Goal: Task Accomplishment & Management: Manage account settings

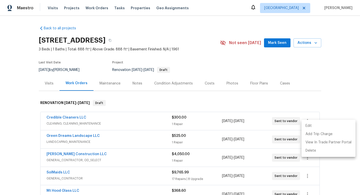
scroll to position [68, 0]
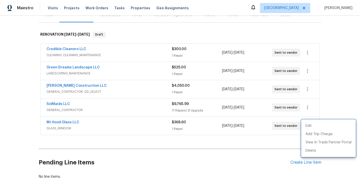
click at [17, 57] on div at bounding box center [180, 97] width 360 height 195
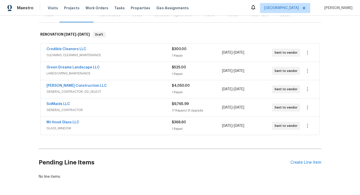
click at [17, 57] on div "Back to all projects 4736 SE 99th Ave, Portland, OR 97266 3 Beds | 1 Baths | To…" at bounding box center [180, 105] width 360 height 179
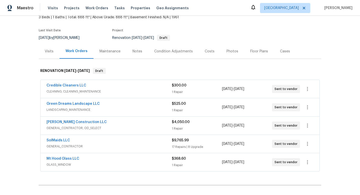
scroll to position [0, 0]
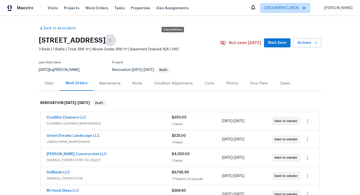
click at [111, 40] on icon "button" at bounding box center [110, 40] width 3 height 3
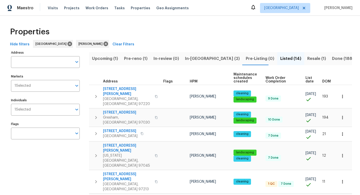
click at [308, 61] on span "Resale (1)" at bounding box center [317, 58] width 19 height 7
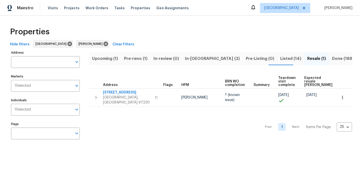
click at [203, 58] on span "In-reno (2)" at bounding box center [212, 58] width 55 height 7
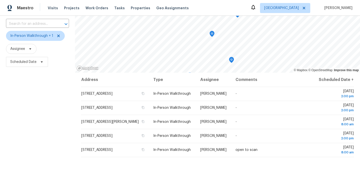
scroll to position [34, 0]
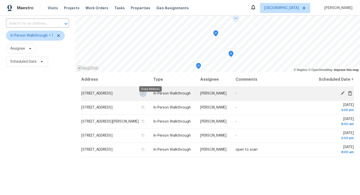
click at [145, 95] on button "button" at bounding box center [143, 93] width 5 height 5
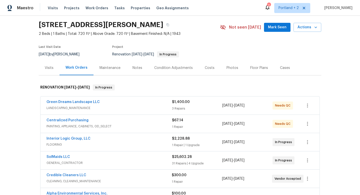
scroll to position [15, 0]
click at [91, 102] on link "Green Dreams Landscape LLC" at bounding box center [73, 102] width 53 height 4
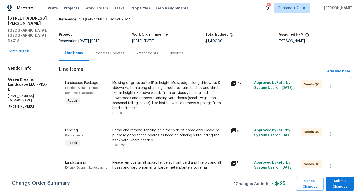
scroll to position [23, 0]
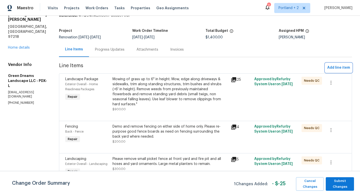
click at [337, 66] on span "Add line item" at bounding box center [339, 68] width 23 height 6
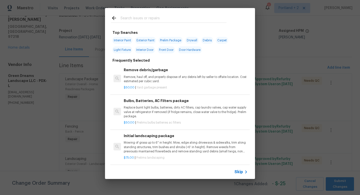
click at [127, 19] on input "text" at bounding box center [174, 19] width 106 height 8
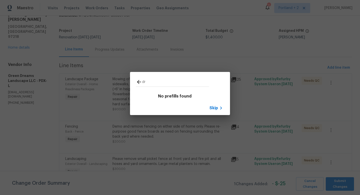
type input "d"
type input "french dr"
click at [138, 81] on icon at bounding box center [139, 82] width 6 height 6
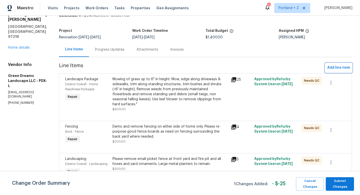
click at [346, 67] on span "Add line item" at bounding box center [339, 68] width 23 height 6
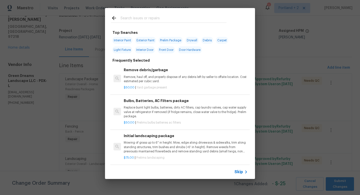
click at [181, 17] on input "text" at bounding box center [174, 19] width 106 height 8
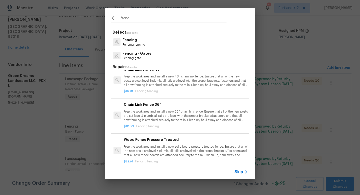
scroll to position [21, 0]
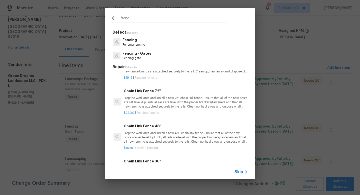
drag, startPoint x: 136, startPoint y: 19, endPoint x: 108, endPoint y: 19, distance: 27.5
click at [109, 19] on div "frenc" at bounding box center [169, 18] width 128 height 20
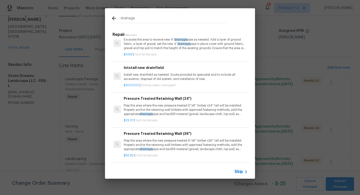
scroll to position [1, 0]
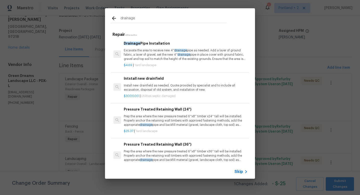
type input "drainage"
click at [148, 56] on p "Excavate the area to receive new 4'' drainage pipe as needed. Add a layer of gr…" at bounding box center [186, 54] width 124 height 13
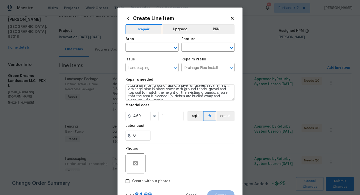
scroll to position [0, 0]
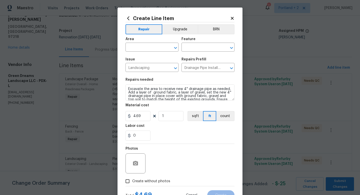
click at [148, 43] on div "Area" at bounding box center [152, 40] width 53 height 7
click at [148, 47] on input "text" at bounding box center [145, 48] width 39 height 8
click at [147, 66] on li "Exterior Overall" at bounding box center [152, 67] width 53 height 8
type input "Exterior Overall"
click at [199, 47] on input "text" at bounding box center [201, 48] width 39 height 8
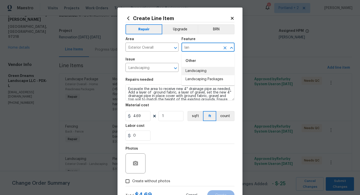
click at [197, 69] on li "Landscaping" at bounding box center [208, 71] width 53 height 8
type input "Landscaping"
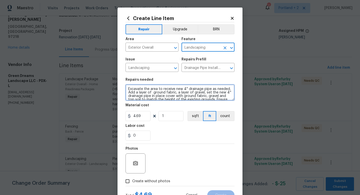
click at [127, 90] on textarea "Excavate the area to receive new 4'' drainage pipe as needed. Add a layer of gr…" at bounding box center [180, 92] width 109 height 16
type textarea "As discussed please install "drywell" system on side of home from back to front…"
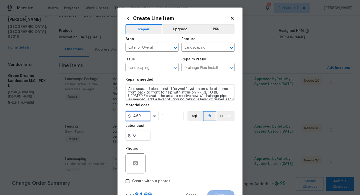
drag, startPoint x: 144, startPoint y: 118, endPoint x: 94, endPoint y: 108, distance: 51.1
click at [94, 108] on div "Create Line Item Repair Upgrade BRN Area Exterior Overall ​ Feature Landscaping…" at bounding box center [180, 97] width 360 height 195
drag, startPoint x: 145, startPoint y: 115, endPoint x: 130, endPoint y: 114, distance: 15.1
click at [133, 115] on input "1500" at bounding box center [138, 116] width 25 height 10
type input "1000"
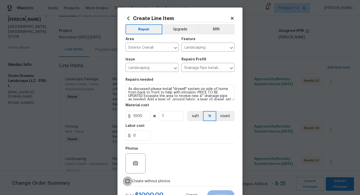
click at [131, 178] on input "Create without photos" at bounding box center [128, 181] width 10 height 10
checkbox input "true"
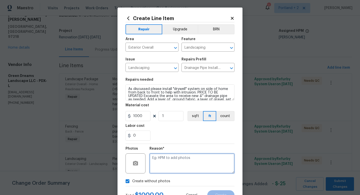
click at [173, 164] on textarea at bounding box center [192, 163] width 85 height 20
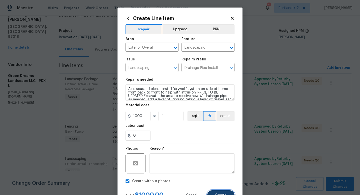
click at [221, 190] on button "Create" at bounding box center [221, 195] width 27 height 10
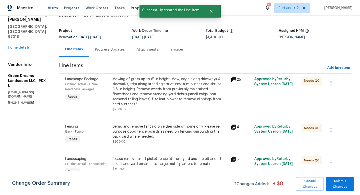
click at [221, 193] on div "Change Order Summary 2 Changes Added: + $ 0 Cancel Changes Submit Changes" at bounding box center [180, 183] width 360 height 24
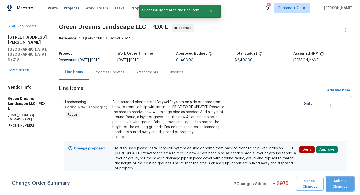
click at [347, 186] on span "Submit Changes" at bounding box center [340, 184] width 23 height 12
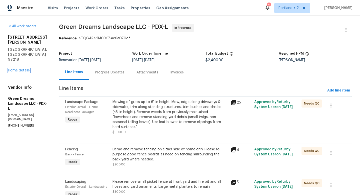
click at [27, 69] on link "Home details" at bounding box center [19, 71] width 22 height 4
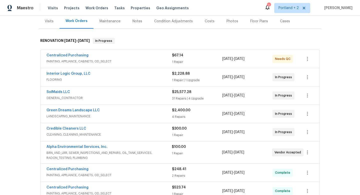
scroll to position [53, 0]
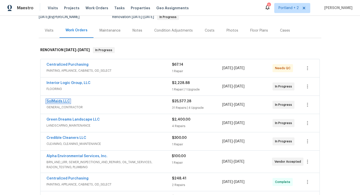
click at [66, 102] on link "SolMaids LLC" at bounding box center [59, 101] width 24 height 4
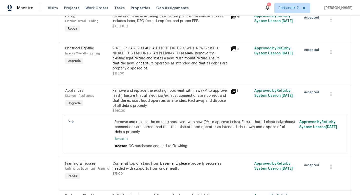
scroll to position [1057, 0]
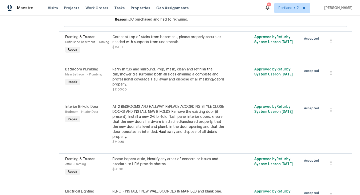
click at [185, 104] on div "AT 2 BEDROOMS AND HALLWAY, REPLACE ACCORDING STYLE CLOSET DOORS AND INSTALL NEW…" at bounding box center [170, 121] width 115 height 35
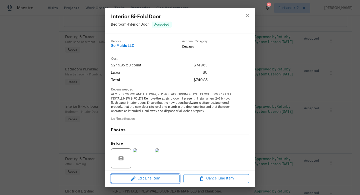
click at [160, 178] on span "Edit Line Item" at bounding box center [146, 178] width 66 height 6
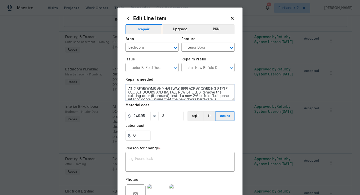
drag, startPoint x: 203, startPoint y: 92, endPoint x: 179, endPoint y: 93, distance: 23.8
click at [179, 93] on textarea "AT 2 BEDROOMS AND HALLWAY, REPLACE ACCORDING STYLE CLOSET DOORS AND INSTALL NEW…" at bounding box center [180, 92] width 109 height 16
type textarea "AT 2 BEDROOMS AND HALLWAY, REPLACE ACCORDING STYLE CLOSET DOORS AND INSTALL CLO…"
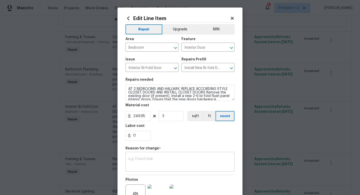
click at [165, 158] on textarea at bounding box center [180, 162] width 103 height 11
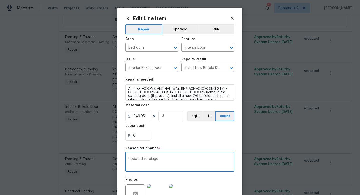
scroll to position [44, 0]
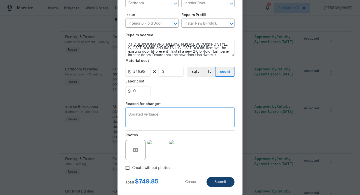
type textarea "Updated verbiage"
click at [212, 181] on button "Submit" at bounding box center [221, 182] width 28 height 10
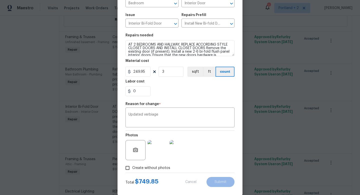
type textarea "AT 2 BEDROOMS AND HALLWAY, REPLACE ACCORDING STYLE CLOSET DOORS AND INSTALL NEW…"
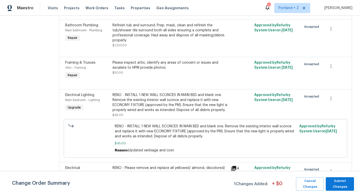
scroll to position [1098, 0]
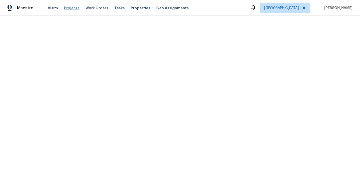
click at [69, 9] on span "Projects" at bounding box center [72, 8] width 16 height 5
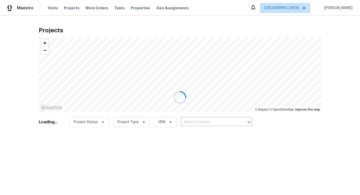
click at [204, 123] on div at bounding box center [180, 97] width 360 height 195
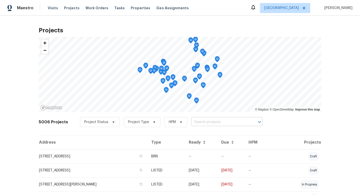
click at [204, 123] on input "text" at bounding box center [219, 122] width 57 height 8
type input "[PERSON_NAME]"
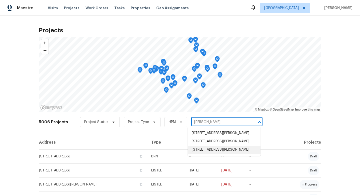
click at [236, 147] on li "[STREET_ADDRESS][PERSON_NAME]" at bounding box center [224, 149] width 73 height 8
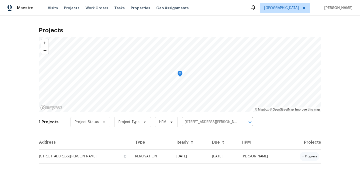
click at [83, 163] on div "Address Type Ready Due HPM Projects [STREET_ADDRESS][PERSON_NAME] RENOVATION [D…" at bounding box center [180, 153] width 283 height 37
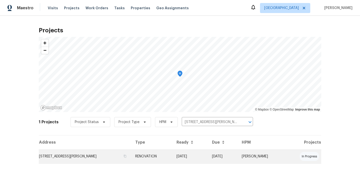
click at [88, 159] on td "[STREET_ADDRESS][PERSON_NAME]" at bounding box center [85, 156] width 93 height 14
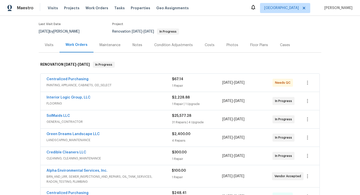
scroll to position [55, 0]
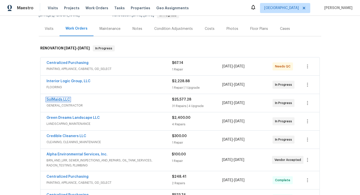
click at [63, 100] on link "SolMaids LLC" at bounding box center [59, 100] width 24 height 4
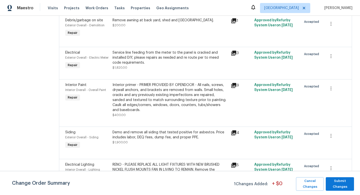
scroll to position [1452, 0]
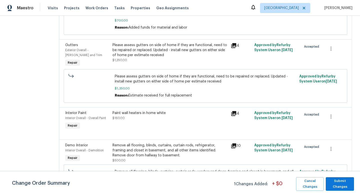
click at [176, 143] on div "Remove all flooring, blinds, curtains, curtain rods, refrigerator, framing and …" at bounding box center [170, 150] width 115 height 15
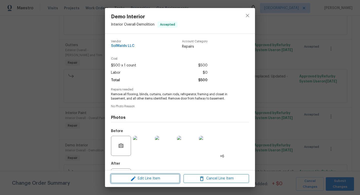
click at [158, 179] on span "Edit Line Item" at bounding box center [146, 178] width 66 height 6
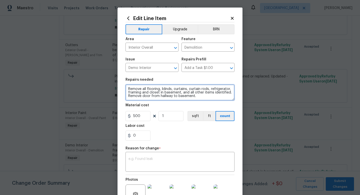
click at [198, 96] on textarea "Remove all flooring, blinds, curtains, curtain rods, refrigerator, framing and …" at bounding box center [180, 92] width 109 height 16
type textarea "Remove all flooring, blinds, curtains, curtain rods, refrigerator, framing and …"
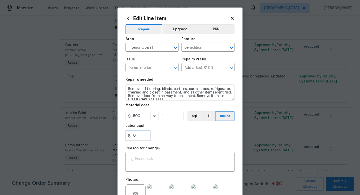
click at [150, 137] on input "0" at bounding box center [138, 135] width 25 height 10
click at [136, 117] on input "500" at bounding box center [138, 116] width 25 height 10
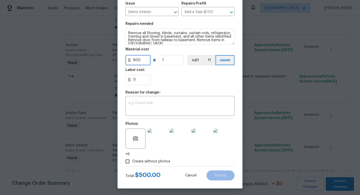
scroll to position [57, 0]
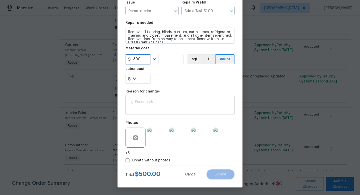
type input "800"
click at [178, 110] on textarea at bounding box center [180, 105] width 103 height 11
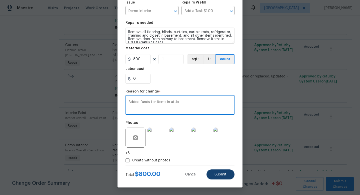
type textarea "Added funds for items in attic"
click at [215, 172] on span "Submit" at bounding box center [221, 174] width 12 height 4
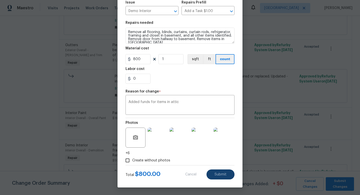
type textarea "Remove all flooring, blinds, curtains, curtain rods, refrigerator, framing and …"
type input "500"
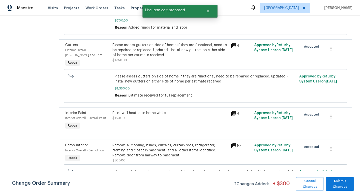
scroll to position [0, 0]
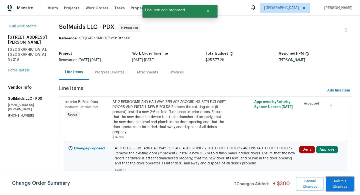
click at [341, 183] on span "Submit Changes" at bounding box center [340, 184] width 23 height 12
